Goal: Task Accomplishment & Management: Use online tool/utility

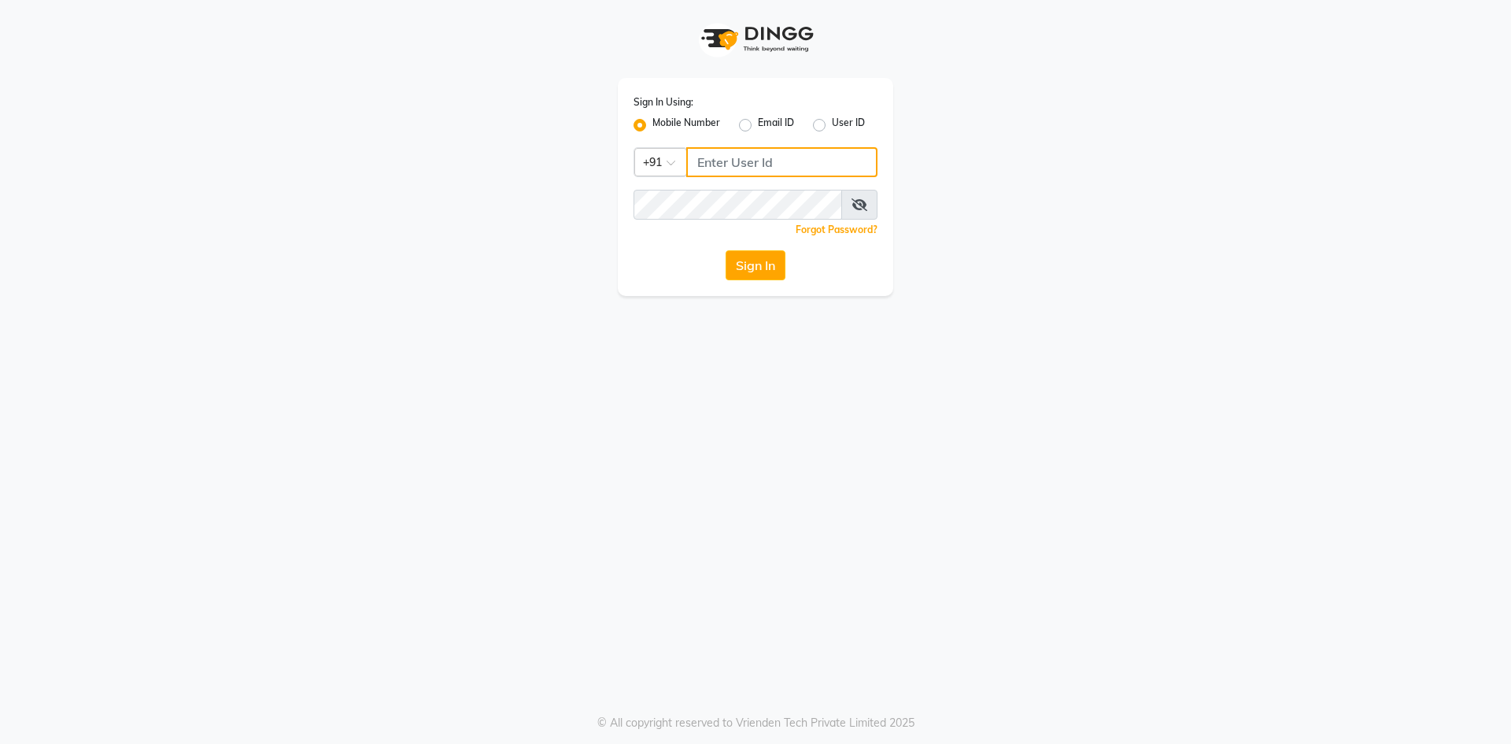
click at [712, 162] on input "Username" at bounding box center [781, 162] width 191 height 30
click at [723, 157] on input "Username" at bounding box center [781, 162] width 191 height 30
type input "9821990023"
click at [762, 255] on button "Sign In" at bounding box center [756, 265] width 60 height 30
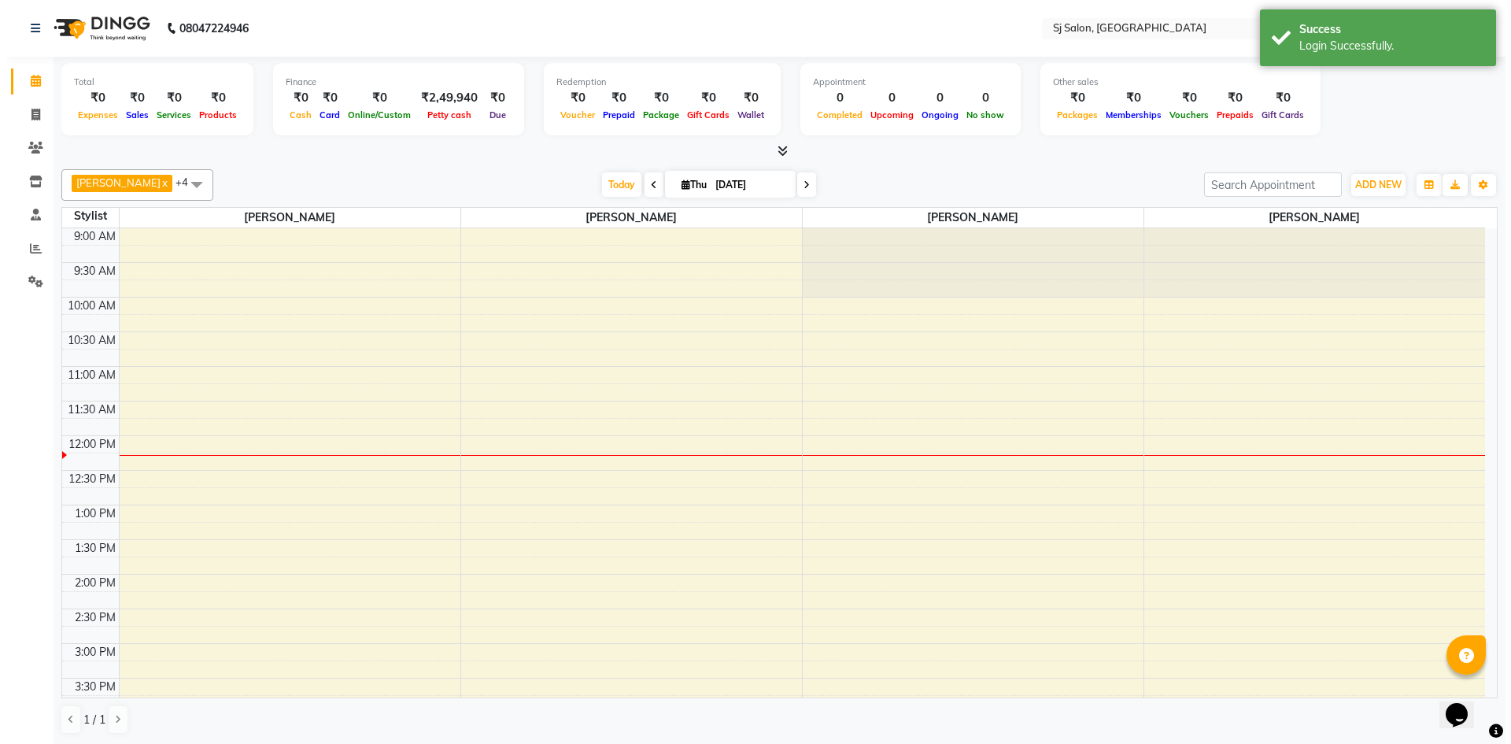
scroll to position [394, 0]
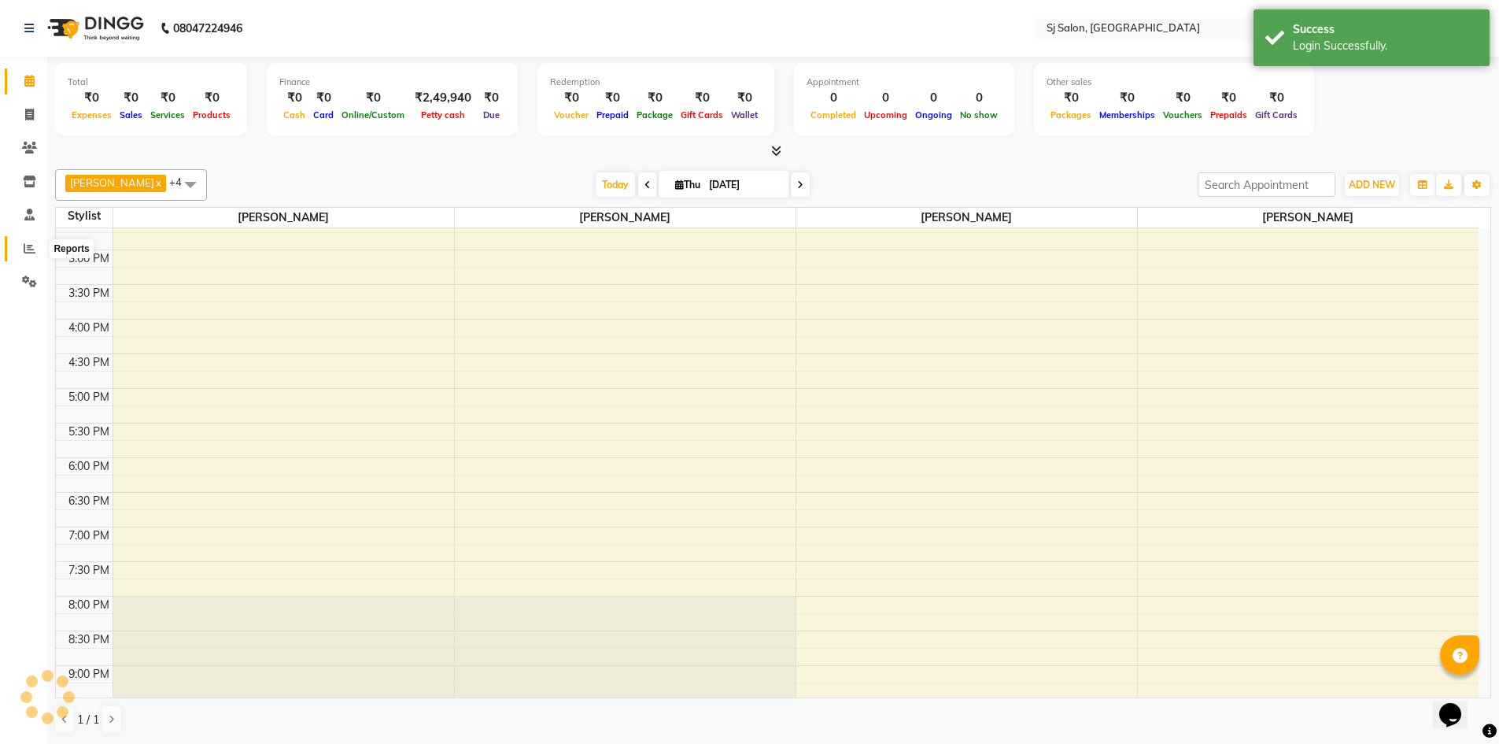
click at [28, 250] on icon at bounding box center [30, 248] width 12 height 12
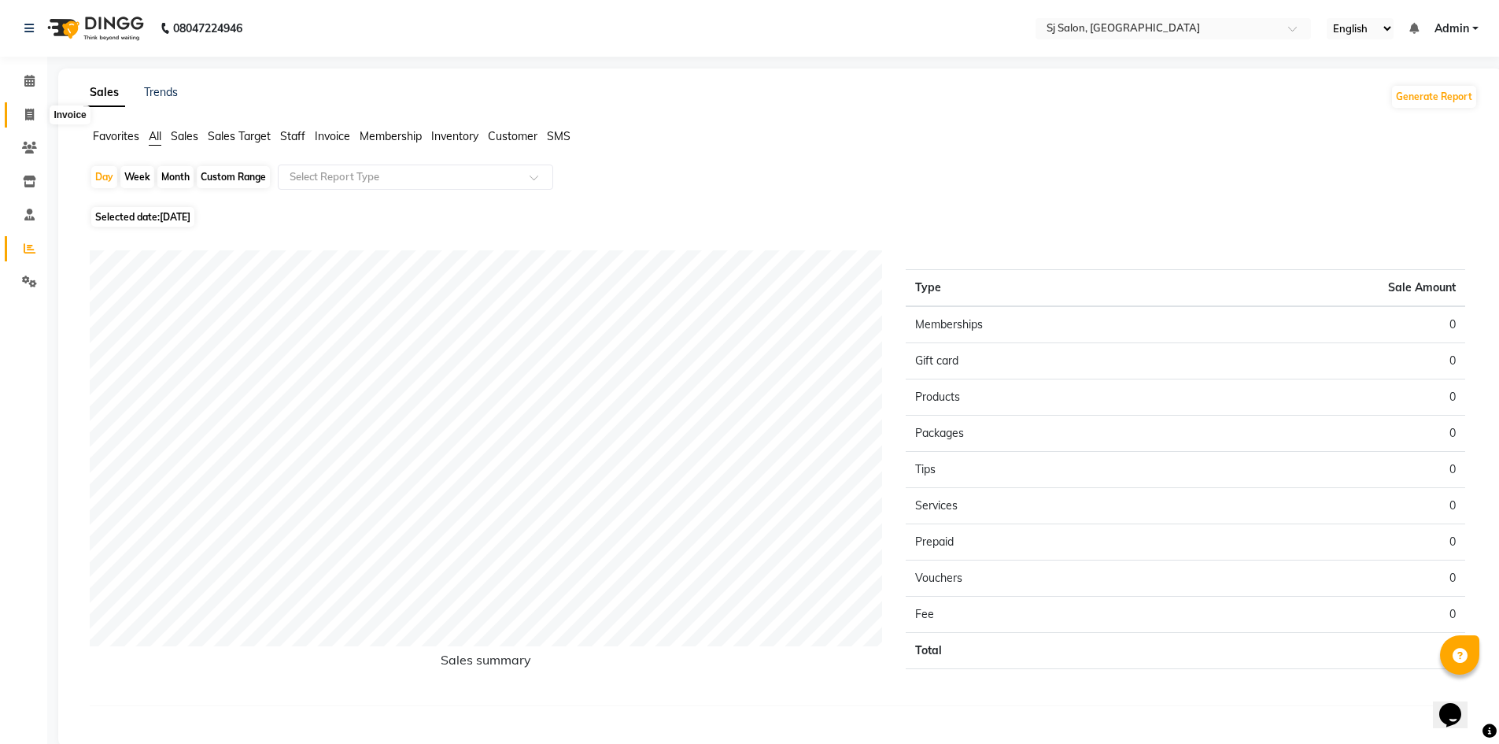
click at [37, 113] on span at bounding box center [30, 115] width 28 height 18
select select "8616"
select select "service"
